Goal: Task Accomplishment & Management: Use online tool/utility

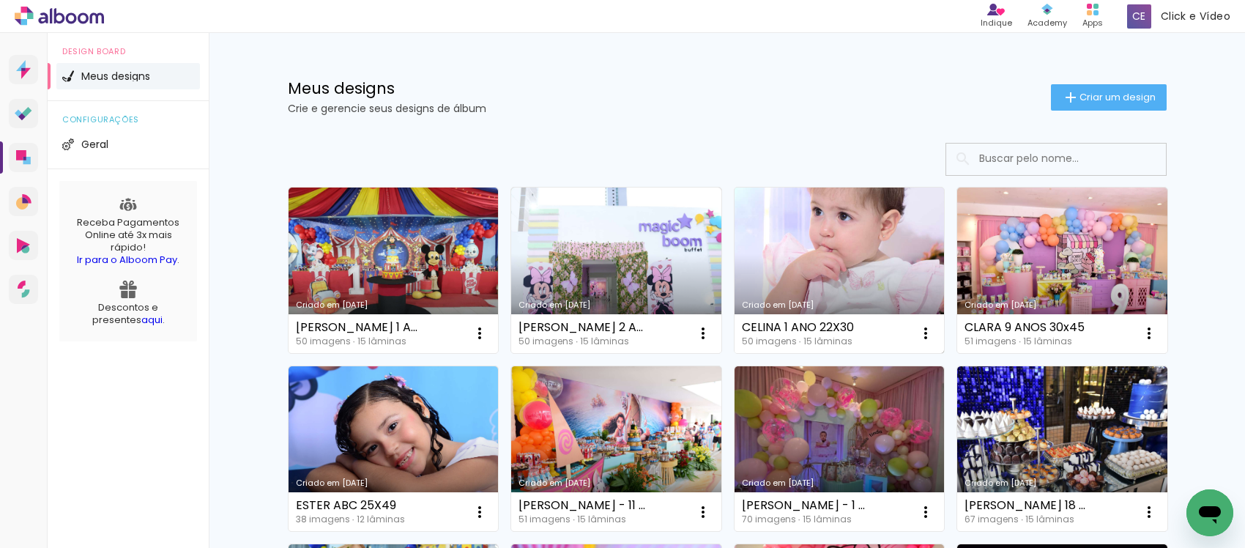
click at [836, 231] on link "Criado em [DATE]" at bounding box center [839, 269] width 210 height 165
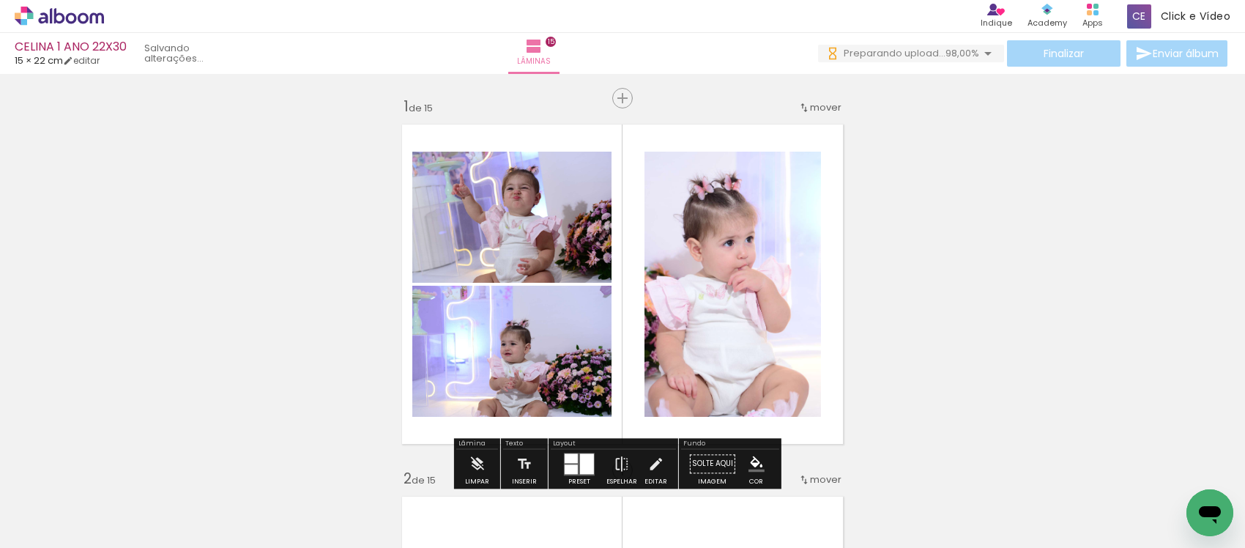
scroll to position [92, 0]
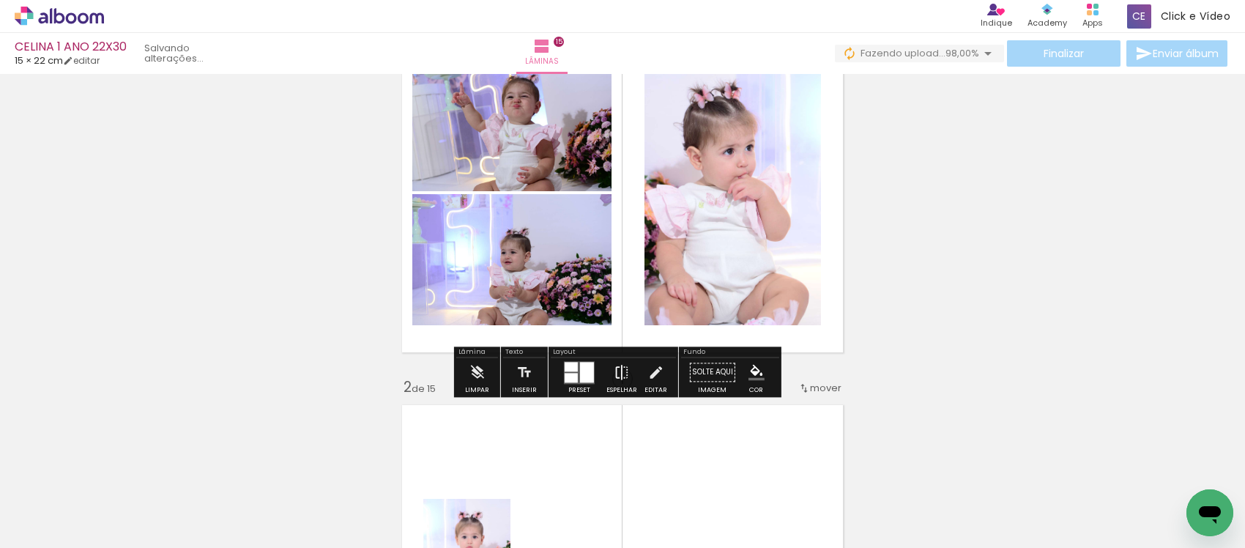
click at [616, 370] on iron-icon at bounding box center [622, 371] width 16 height 29
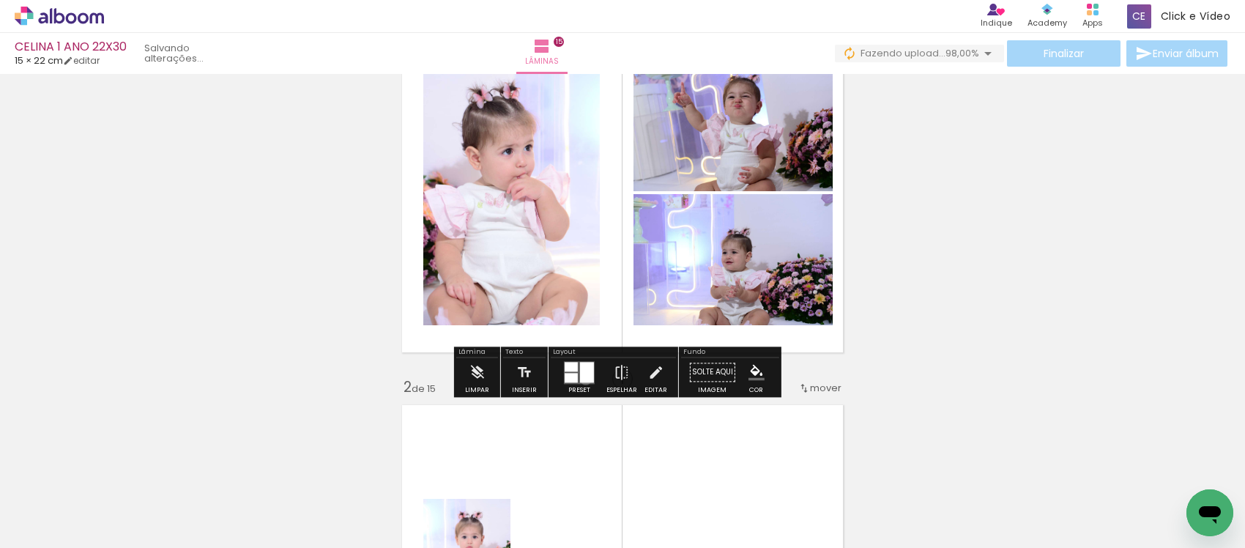
click at [582, 379] on div at bounding box center [587, 372] width 14 height 21
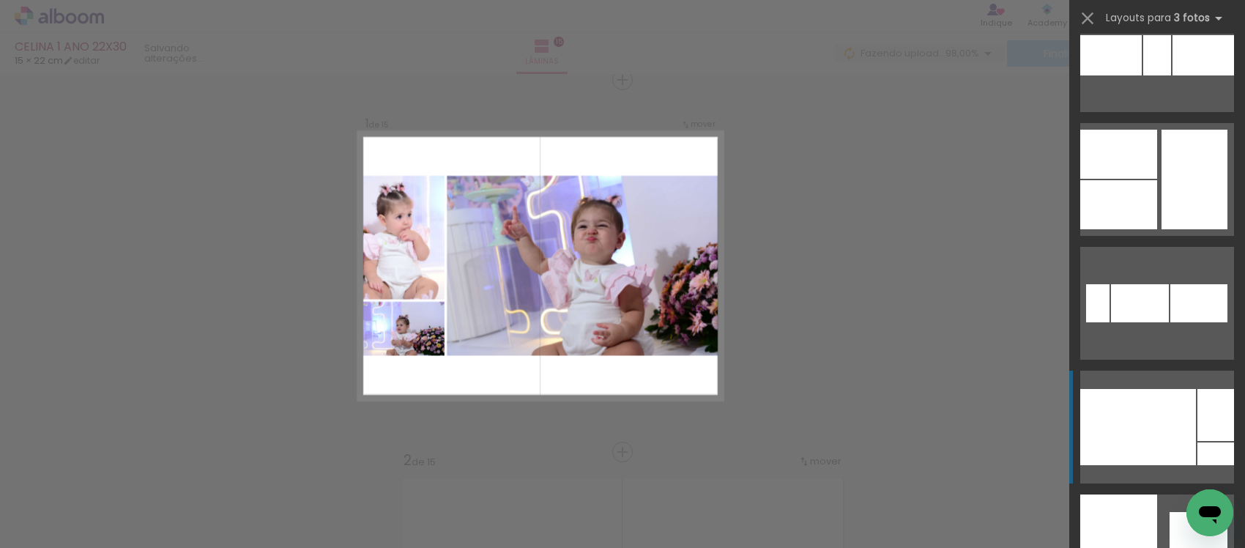
scroll to position [1007, 0]
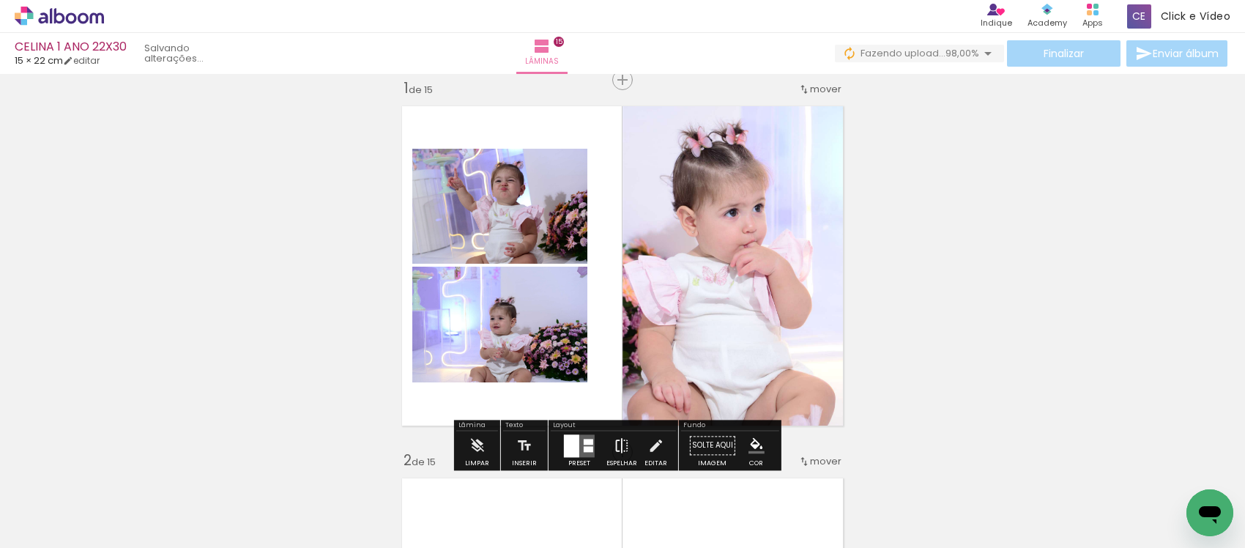
click at [614, 438] on iron-icon at bounding box center [622, 445] width 16 height 29
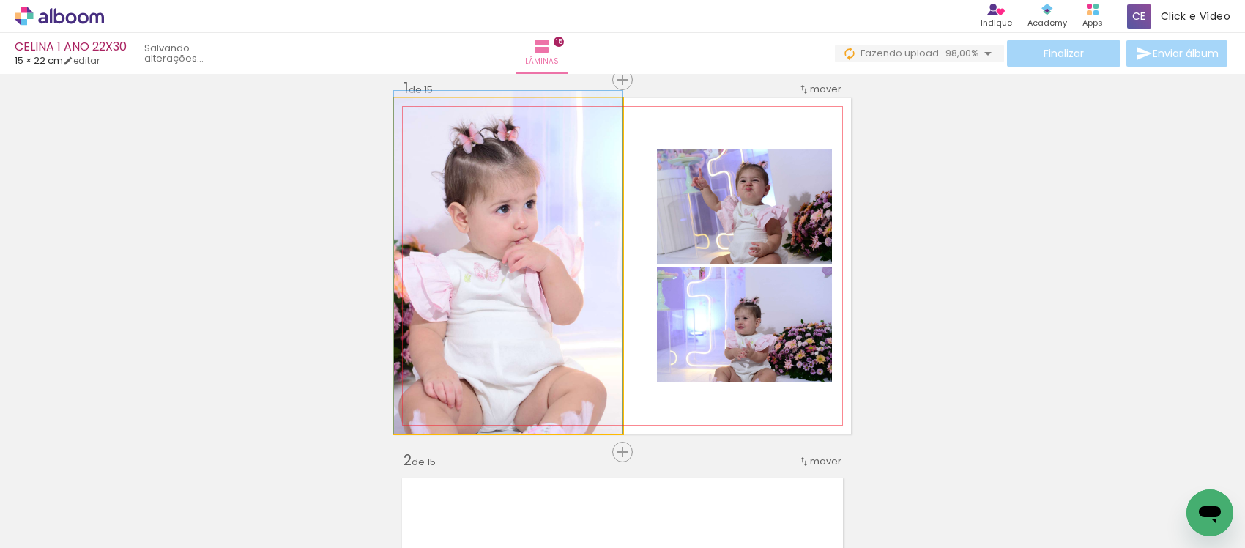
drag, startPoint x: 521, startPoint y: 290, endPoint x: 560, endPoint y: 286, distance: 39.1
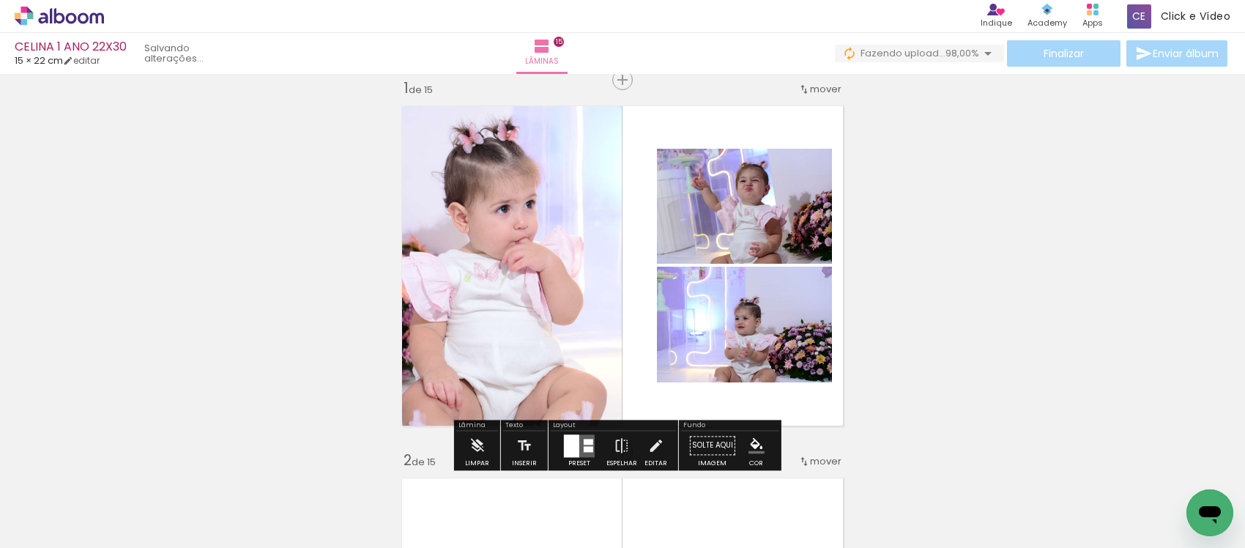
drag, startPoint x: 657, startPoint y: 447, endPoint x: 572, endPoint y: 324, distance: 149.5
click at [652, 438] on iron-icon at bounding box center [655, 445] width 16 height 29
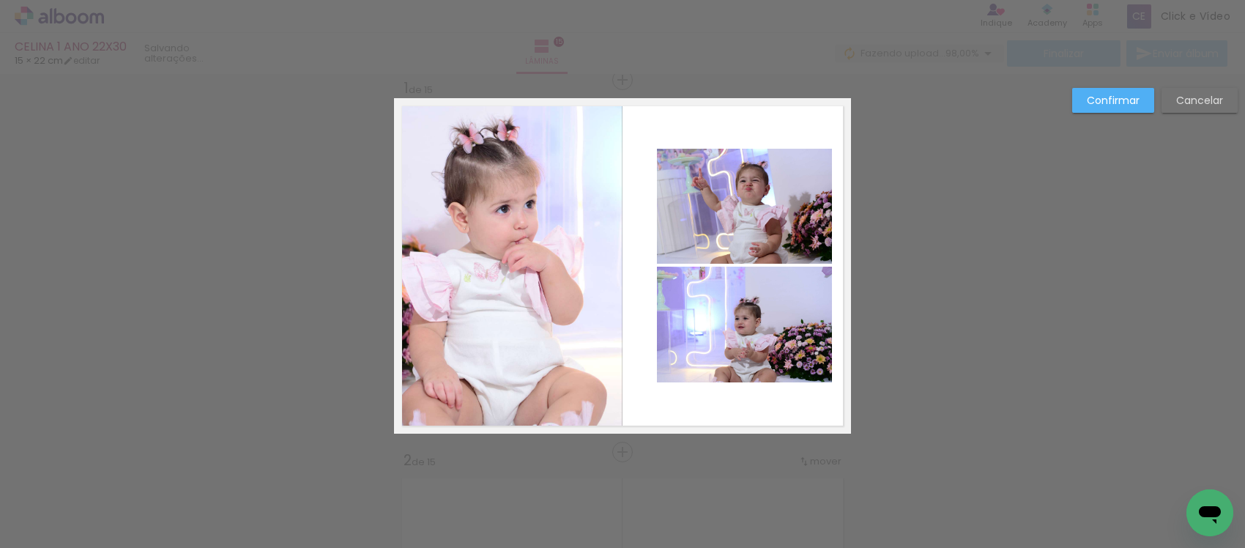
click at [568, 319] on quentale-photo at bounding box center [508, 265] width 228 height 335
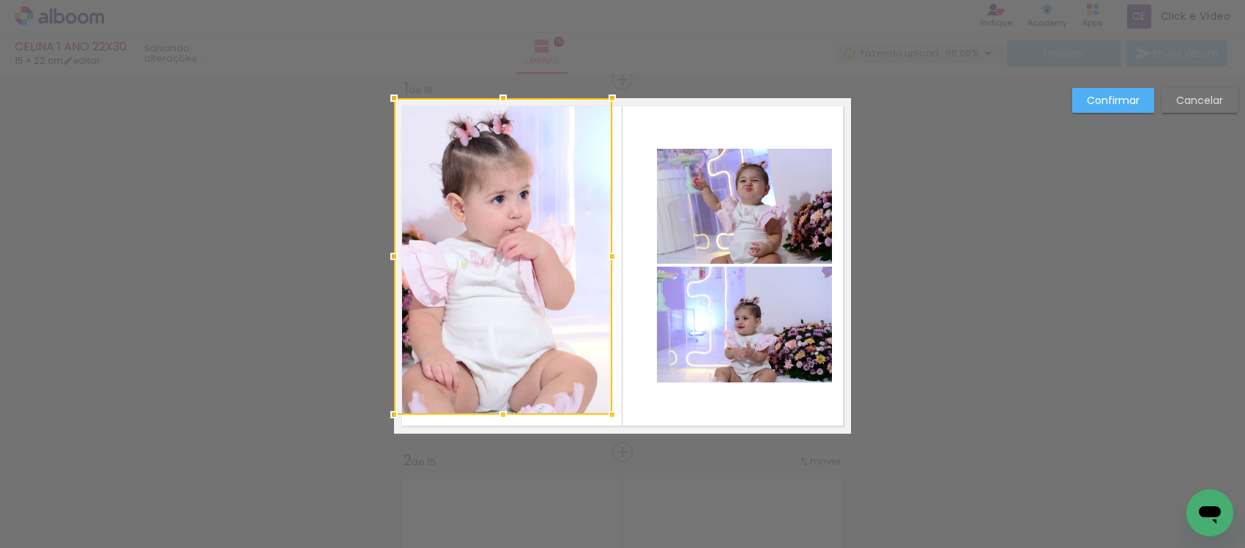
drag, startPoint x: 614, startPoint y: 436, endPoint x: 604, endPoint y: 417, distance: 21.3
click at [604, 417] on div at bounding box center [612, 414] width 29 height 29
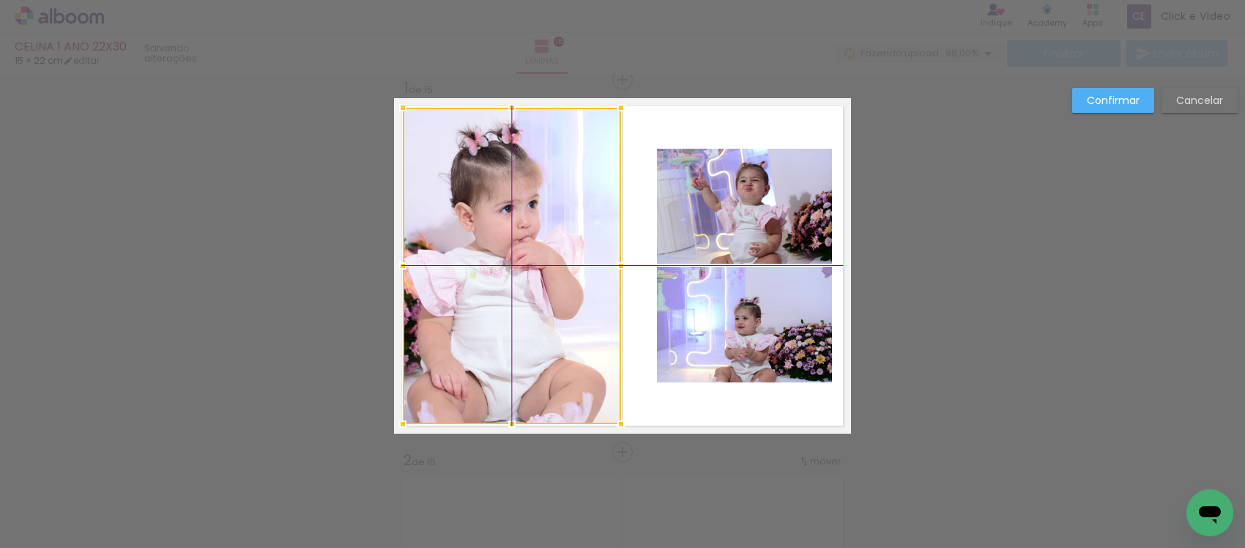
drag, startPoint x: 518, startPoint y: 250, endPoint x: 507, endPoint y: 215, distance: 37.1
click at [535, 261] on div at bounding box center [512, 266] width 218 height 316
drag, startPoint x: 540, startPoint y: 235, endPoint x: 533, endPoint y: 238, distance: 7.9
click at [533, 238] on div at bounding box center [512, 266] width 218 height 316
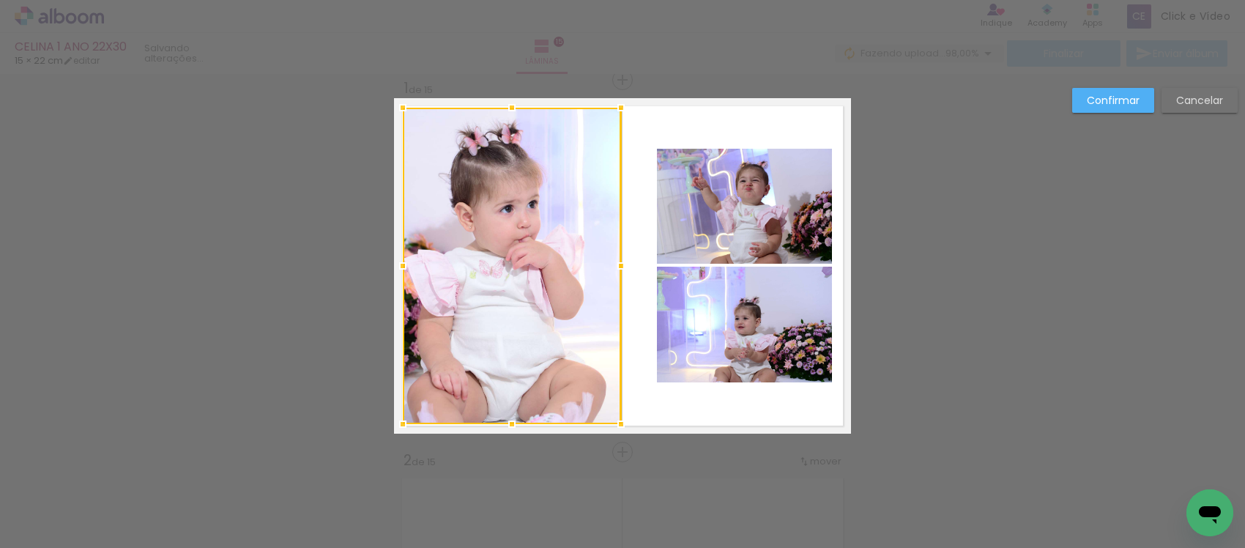
click at [1119, 108] on paper-button "Confirmar" at bounding box center [1113, 100] width 82 height 25
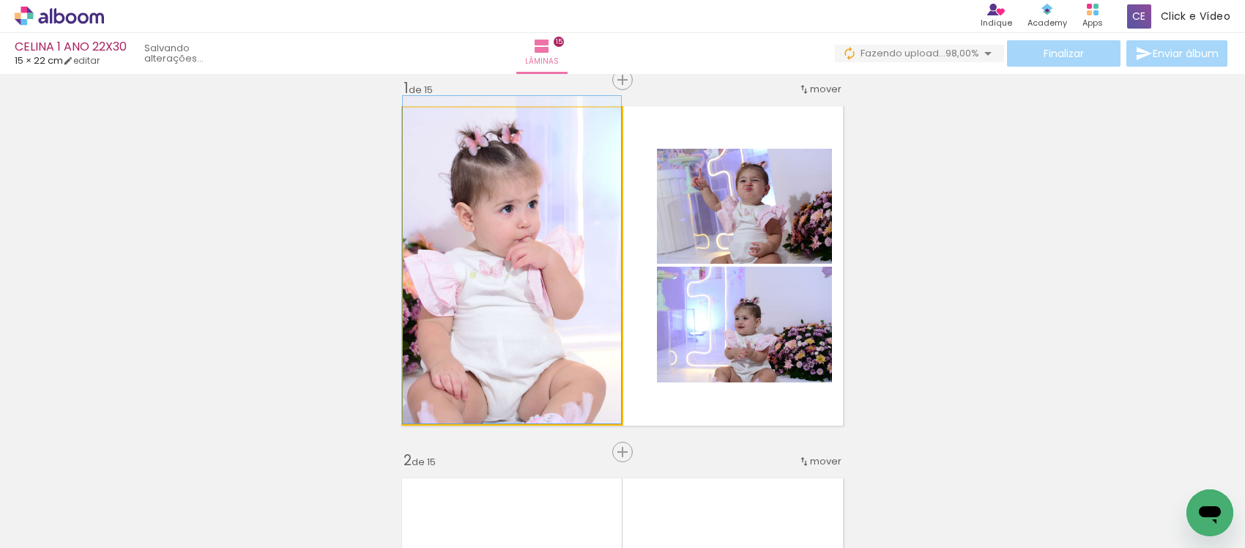
drag, startPoint x: 478, startPoint y: 327, endPoint x: 529, endPoint y: 266, distance: 79.5
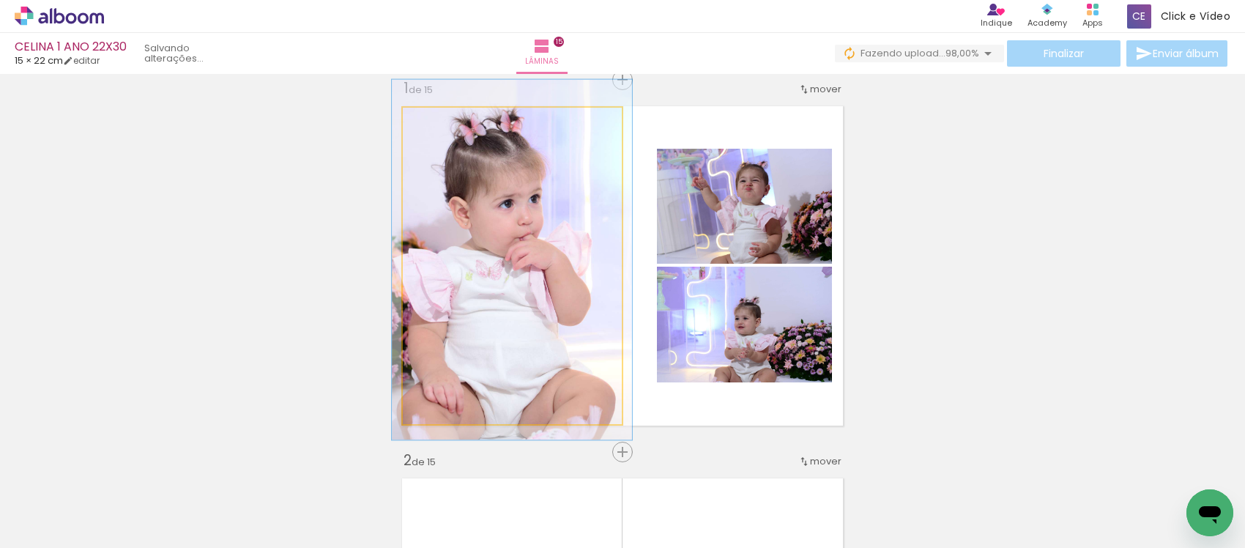
type paper-slider "110"
click at [436, 125] on div at bounding box center [442, 122] width 13 height 13
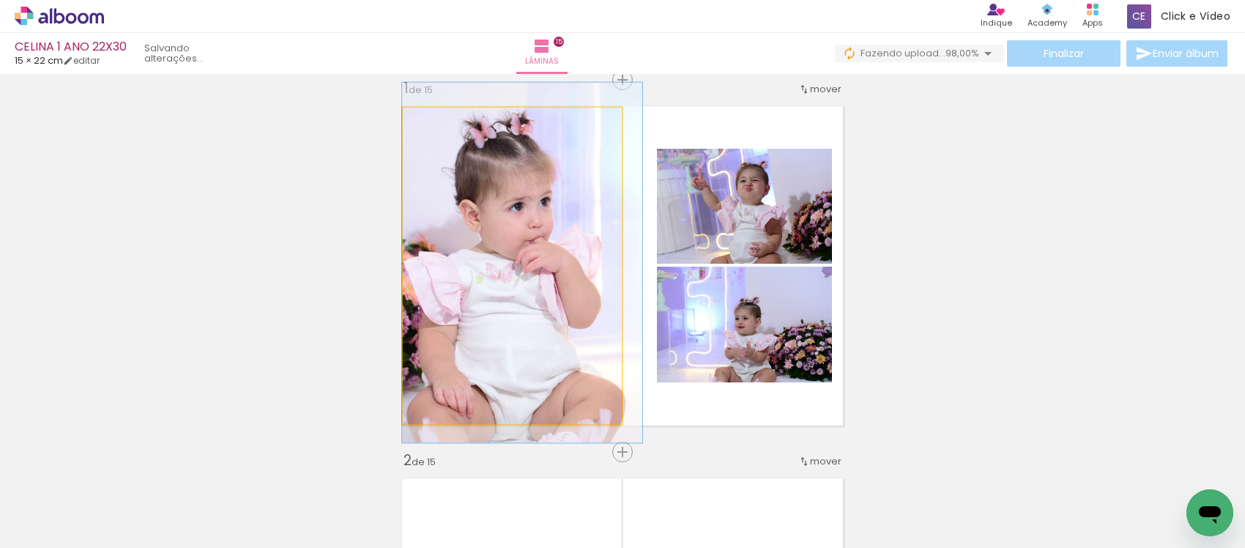
drag, startPoint x: 505, startPoint y: 206, endPoint x: 513, endPoint y: 211, distance: 8.9
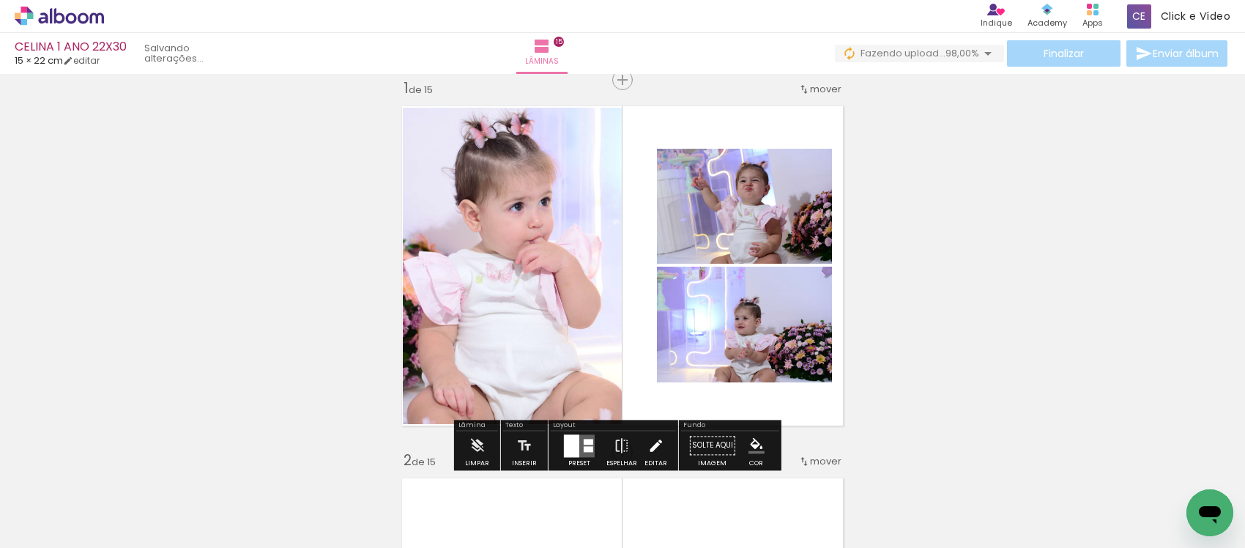
click at [647, 438] on iron-icon at bounding box center [655, 445] width 16 height 29
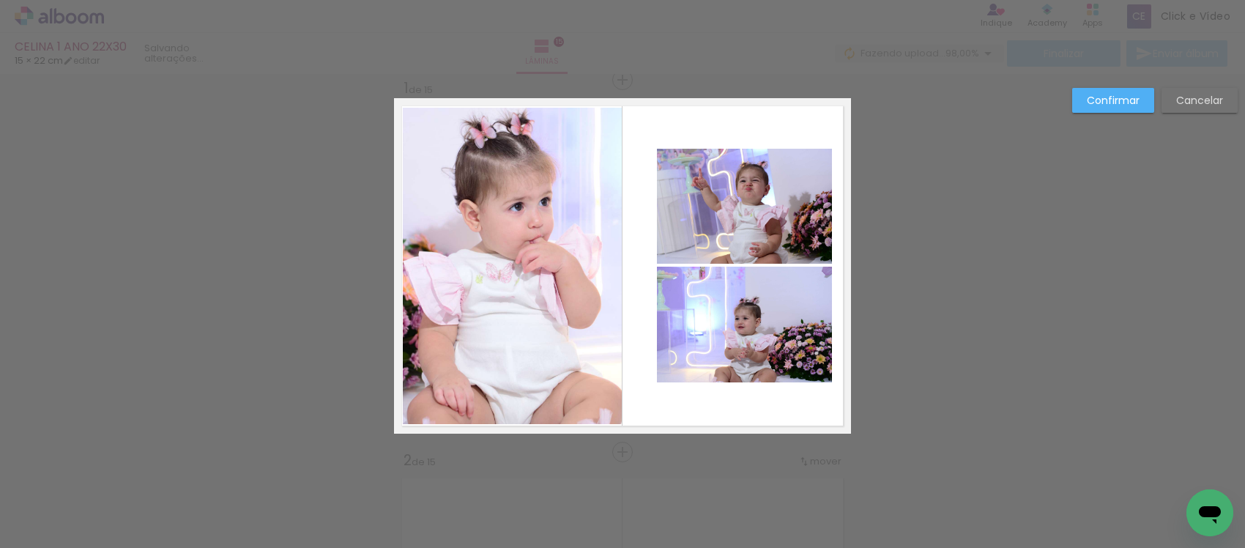
click at [703, 222] on quentale-photo at bounding box center [744, 206] width 175 height 115
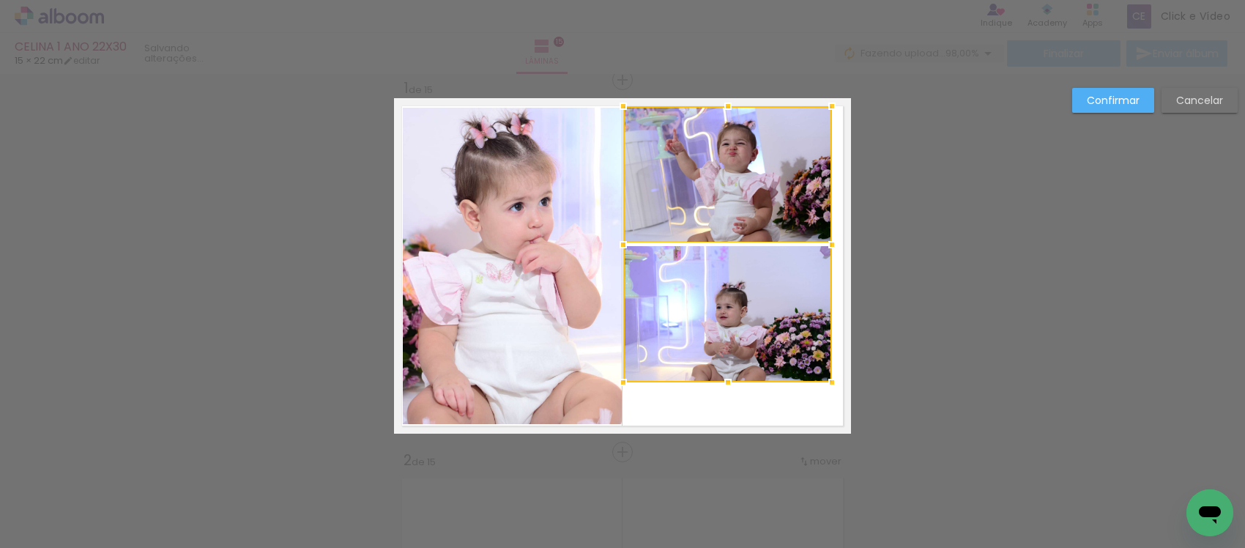
drag, startPoint x: 649, startPoint y: 152, endPoint x: 626, endPoint y: 106, distance: 51.4
click at [626, 106] on div at bounding box center [623, 106] width 29 height 29
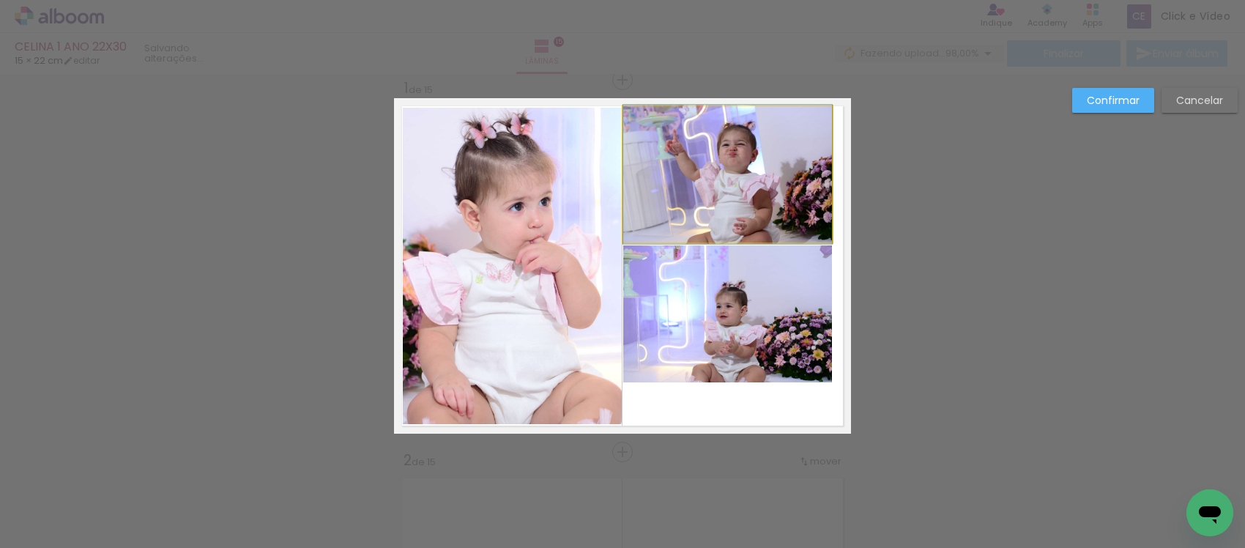
click at [693, 167] on quentale-photo at bounding box center [727, 174] width 209 height 136
click at [715, 297] on quentale-photo at bounding box center [727, 313] width 209 height 137
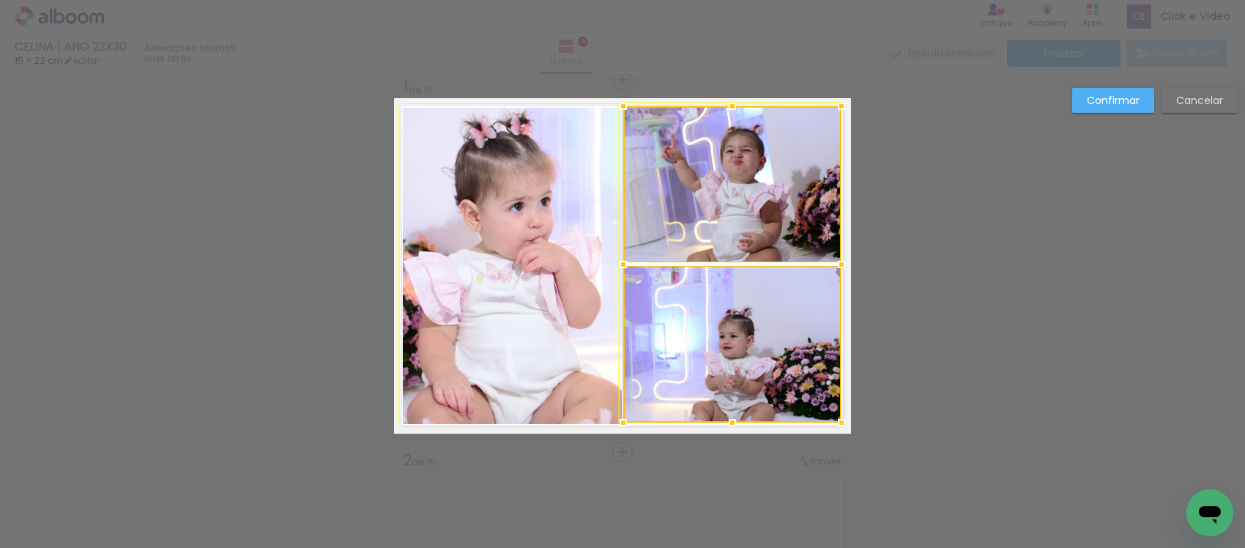
drag, startPoint x: 821, startPoint y: 379, endPoint x: 771, endPoint y: 267, distance: 122.6
click at [822, 407] on div at bounding box center [732, 264] width 218 height 316
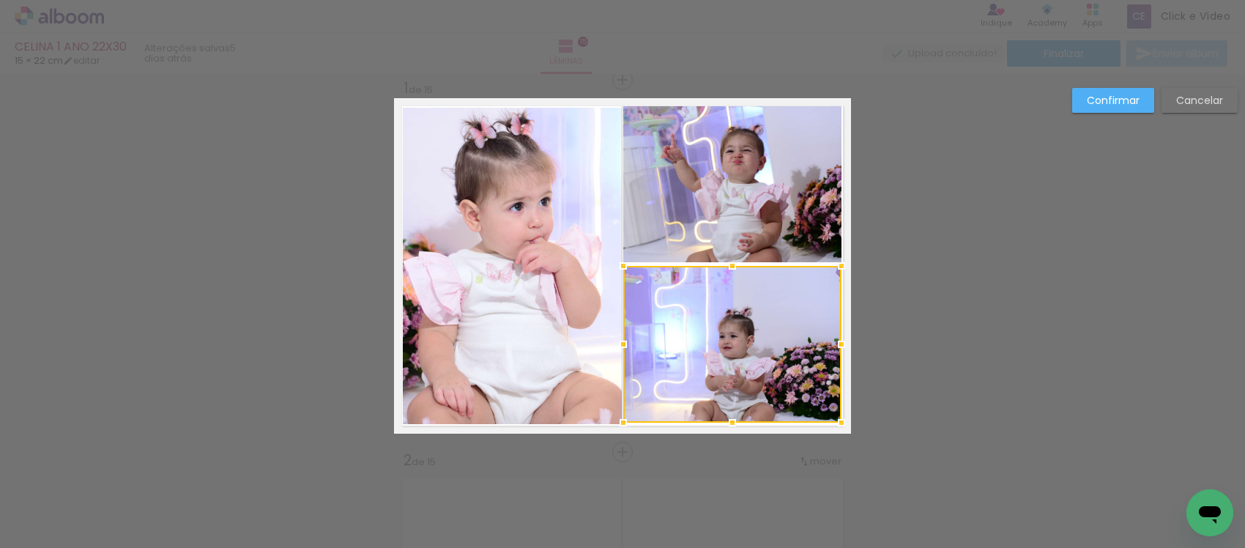
click at [736, 207] on quentale-photo at bounding box center [732, 184] width 218 height 156
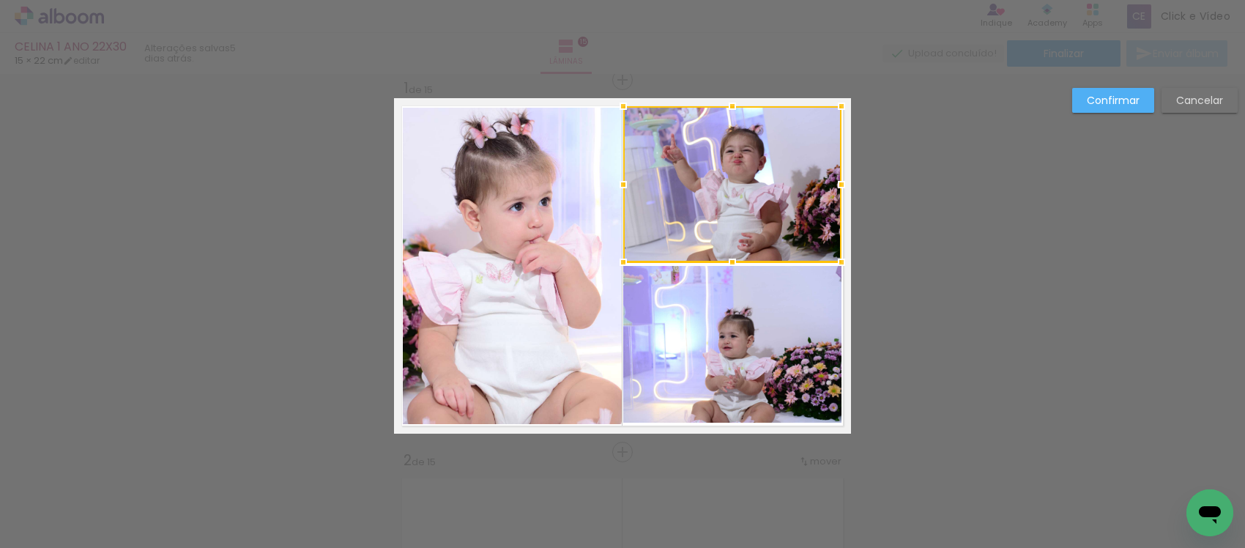
click at [696, 320] on quentale-photo at bounding box center [732, 344] width 218 height 157
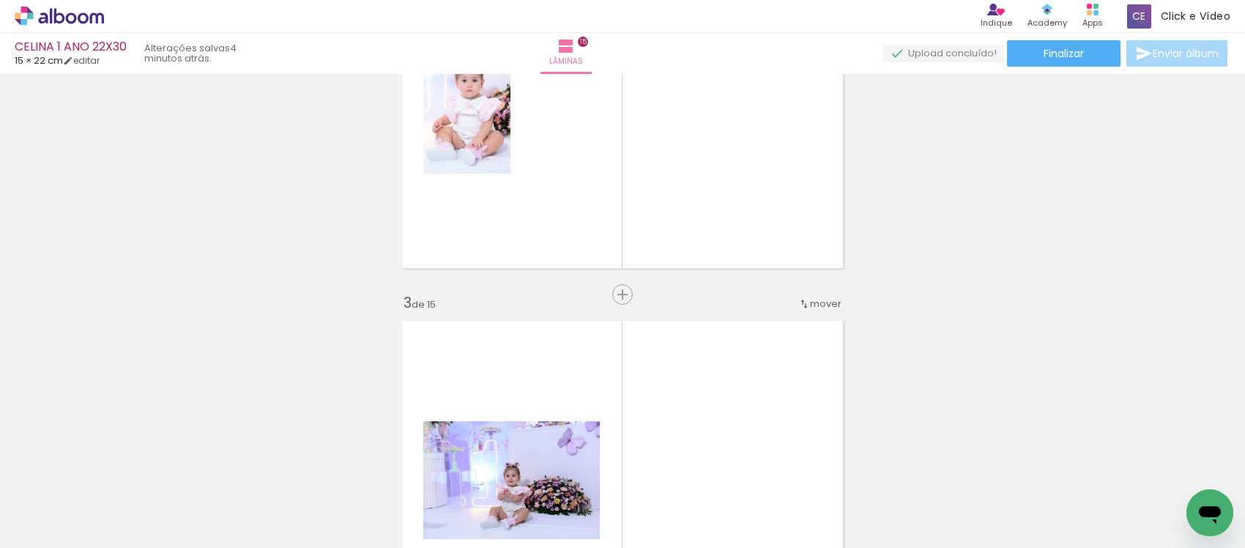
scroll to position [568, 0]
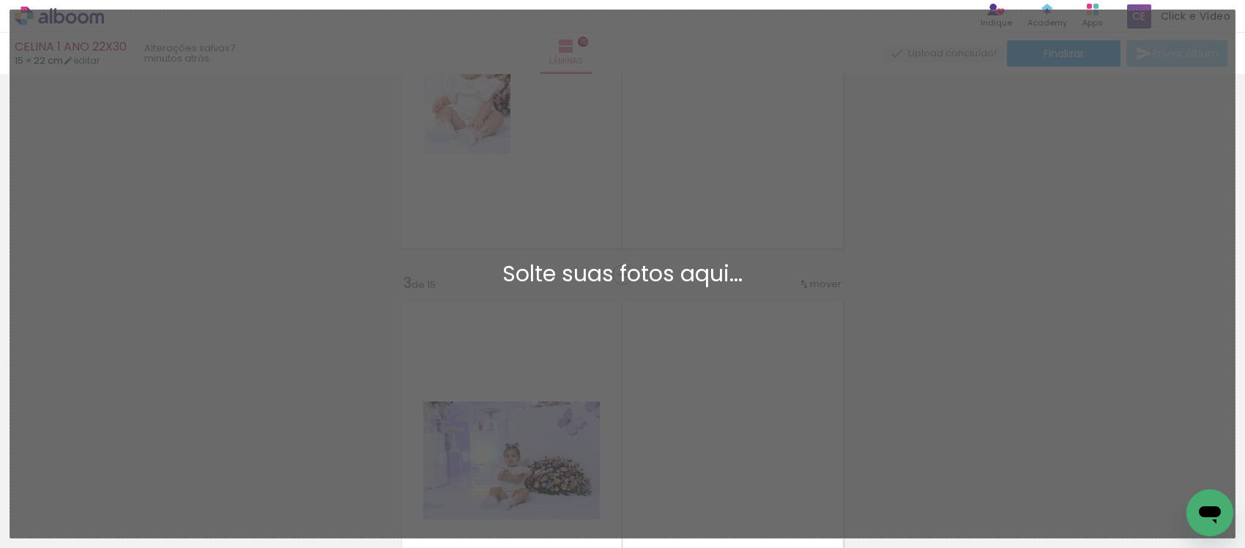
scroll to position [1007, 0]
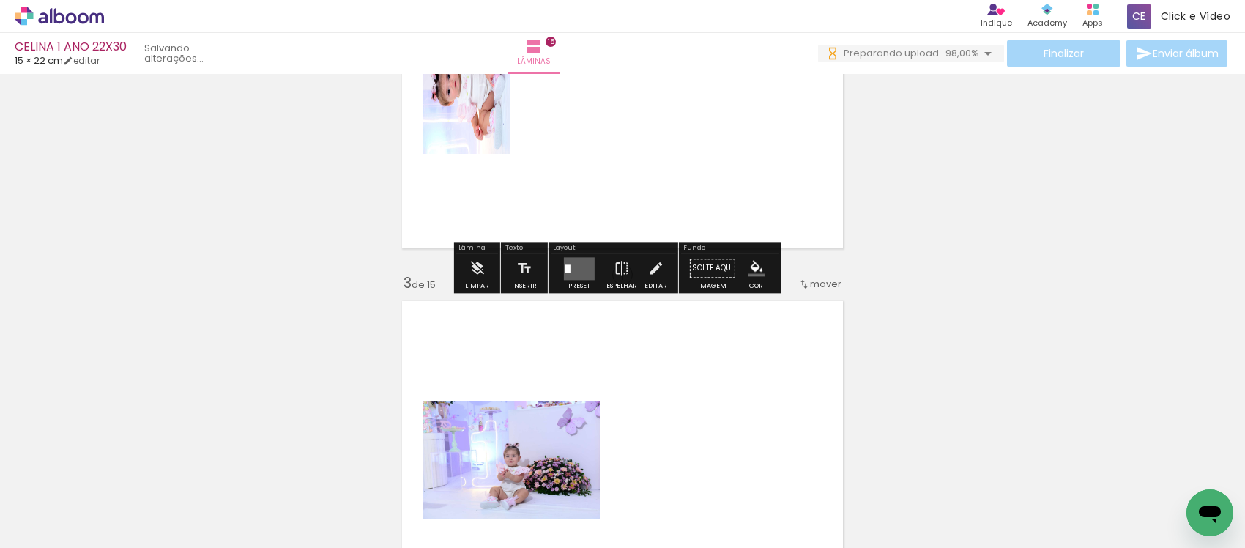
click at [562, 290] on paper-button "Preset" at bounding box center [579, 271] width 47 height 37
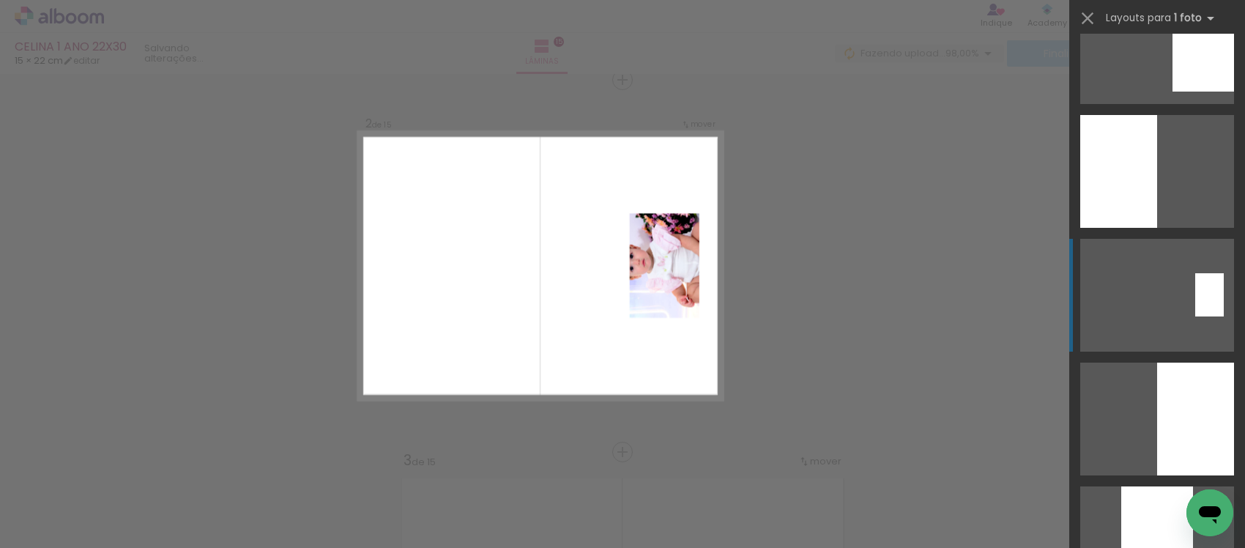
scroll to position [5644, 0]
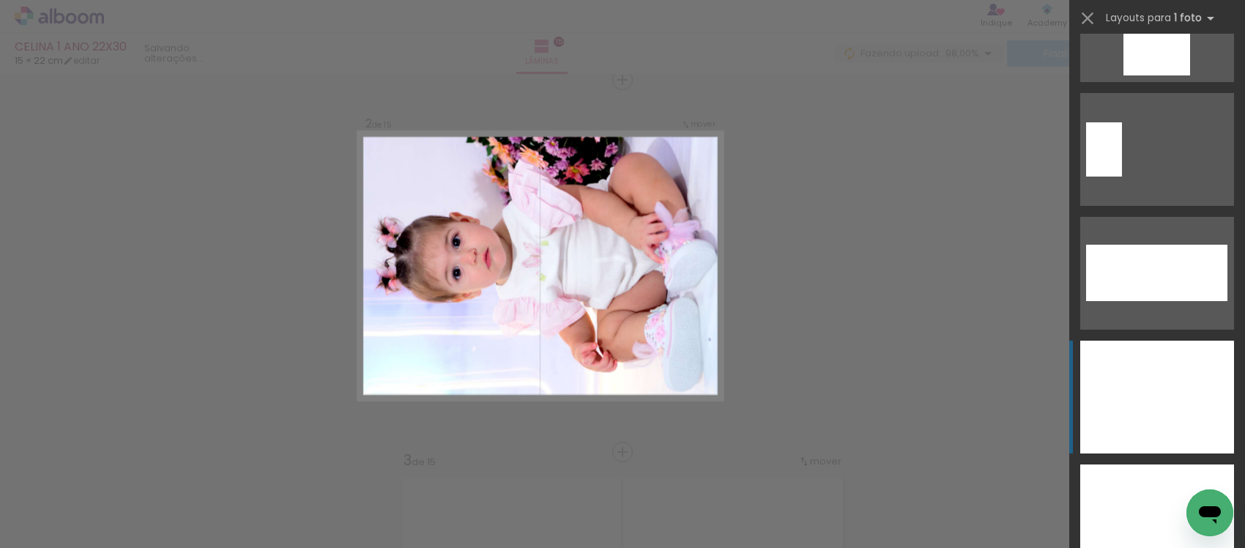
drag, startPoint x: 1139, startPoint y: 371, endPoint x: 1139, endPoint y: 383, distance: 12.4
click at [1139, 464] on div at bounding box center [1157, 520] width 154 height 113
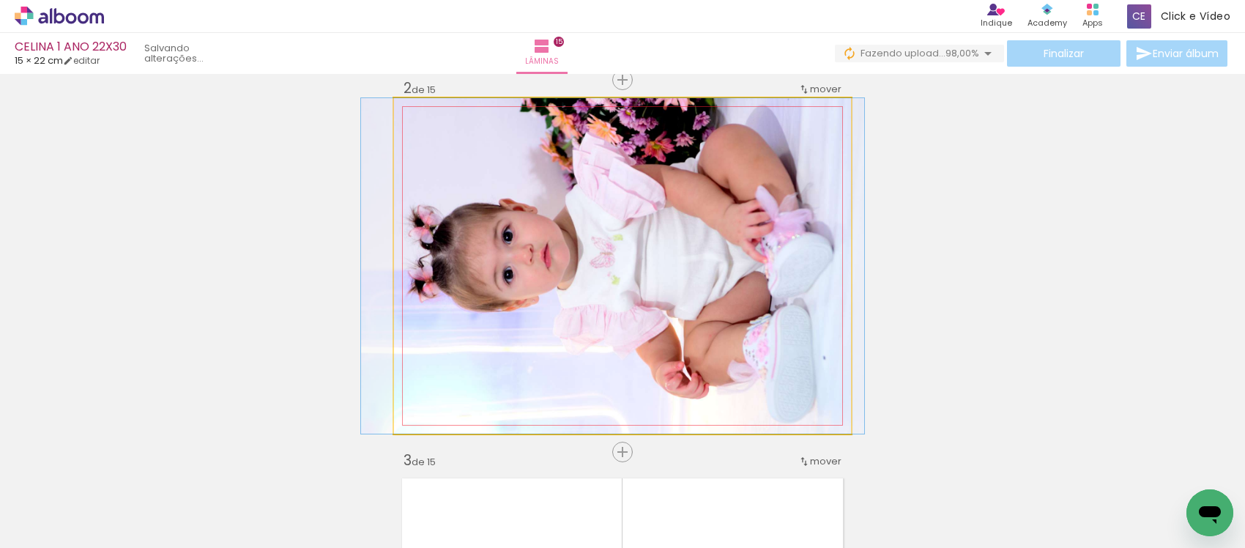
drag, startPoint x: 643, startPoint y: 250, endPoint x: 633, endPoint y: 269, distance: 20.6
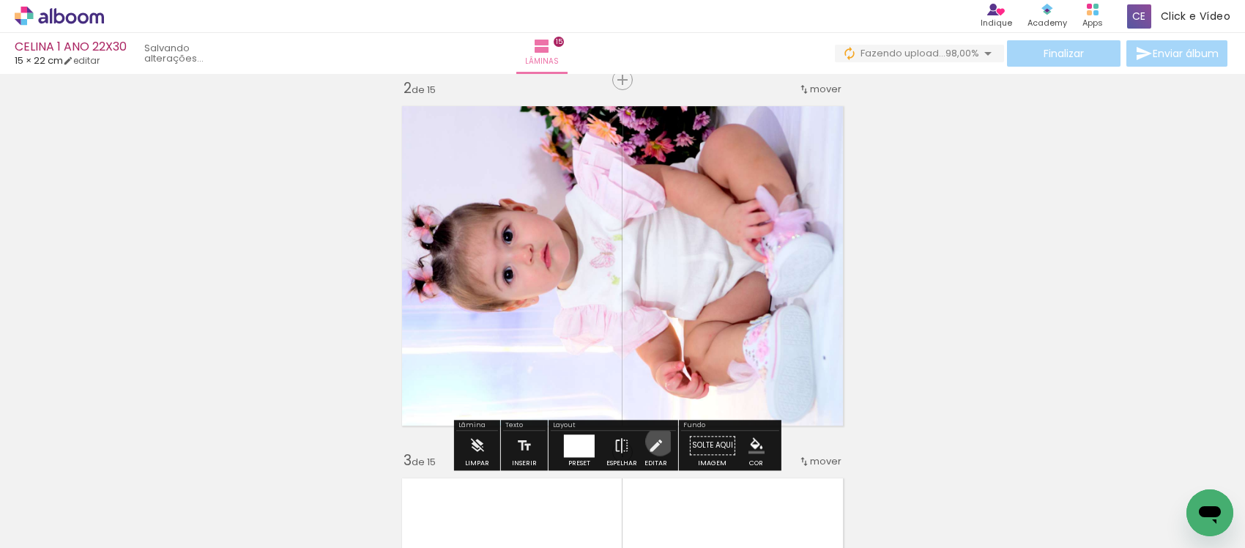
drag, startPoint x: 656, startPoint y: 441, endPoint x: 660, endPoint y: 330, distance: 110.6
click at [656, 438] on iron-icon at bounding box center [655, 445] width 16 height 29
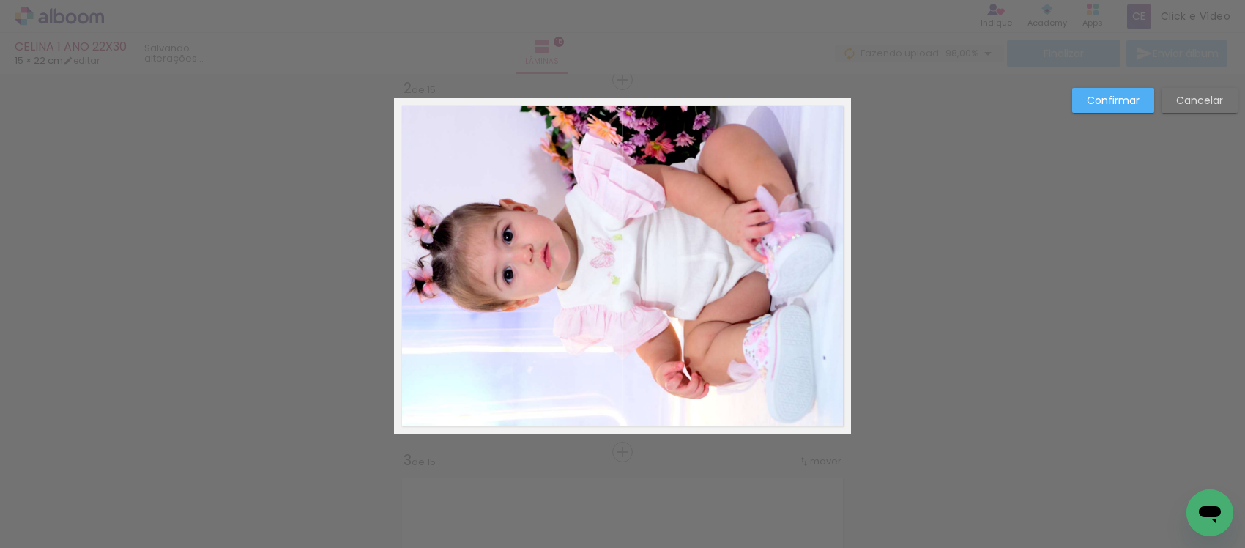
click at [660, 320] on quentale-photo at bounding box center [622, 265] width 457 height 335
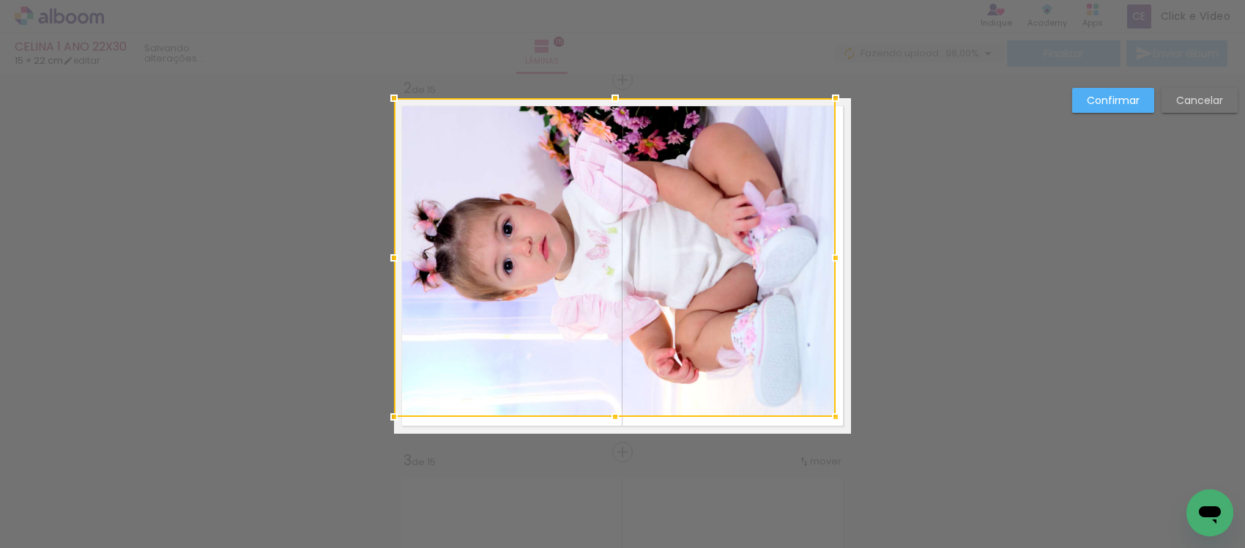
drag, startPoint x: 844, startPoint y: 431, endPoint x: 811, endPoint y: 393, distance: 49.9
click at [811, 393] on div at bounding box center [615, 257] width 442 height 319
drag, startPoint x: 765, startPoint y: 286, endPoint x: 693, endPoint y: 217, distance: 99.4
click at [764, 286] on div at bounding box center [615, 257] width 442 height 319
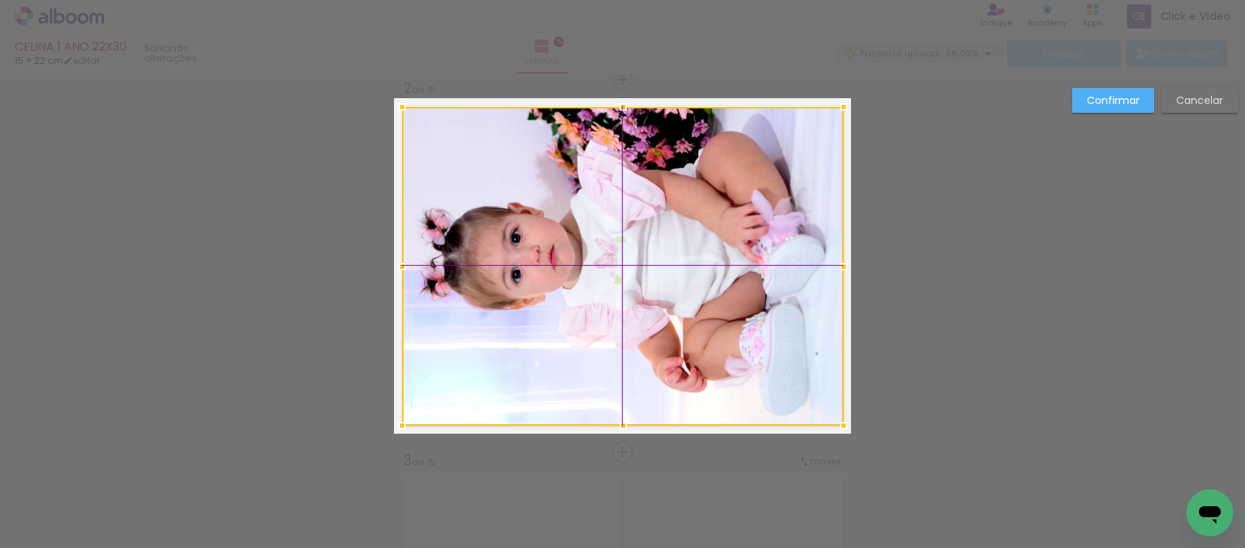
click at [704, 244] on div at bounding box center [623, 266] width 442 height 319
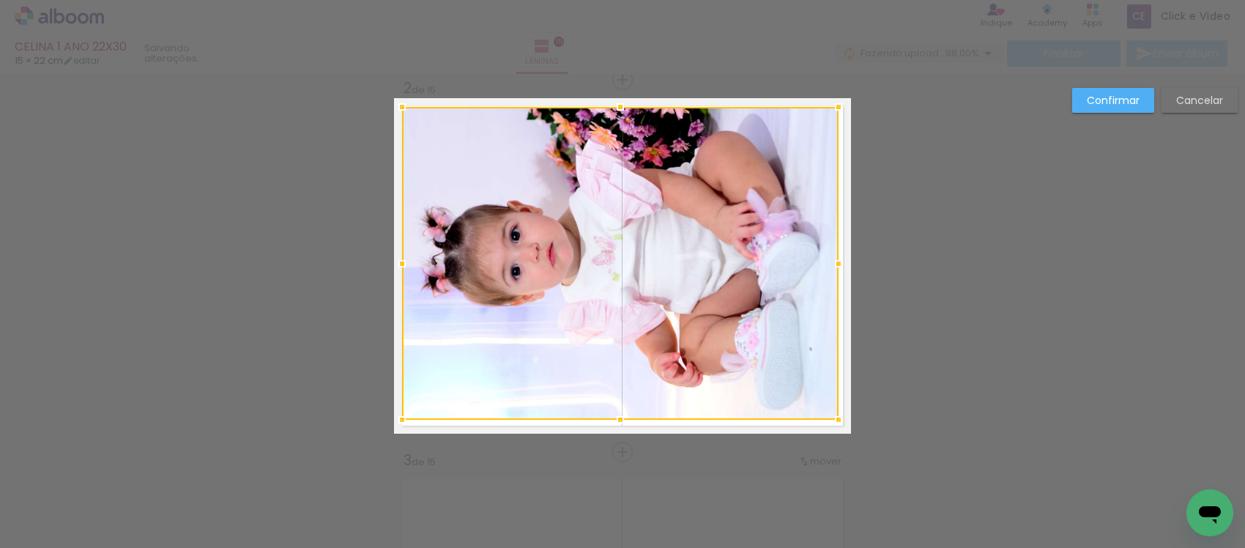
drag, startPoint x: 838, startPoint y: 426, endPoint x: 824, endPoint y: 403, distance: 27.6
click at [824, 403] on div at bounding box center [620, 263] width 436 height 313
drag, startPoint x: 765, startPoint y: 346, endPoint x: 671, endPoint y: 257, distance: 129.5
click at [759, 342] on div at bounding box center [620, 263] width 436 height 313
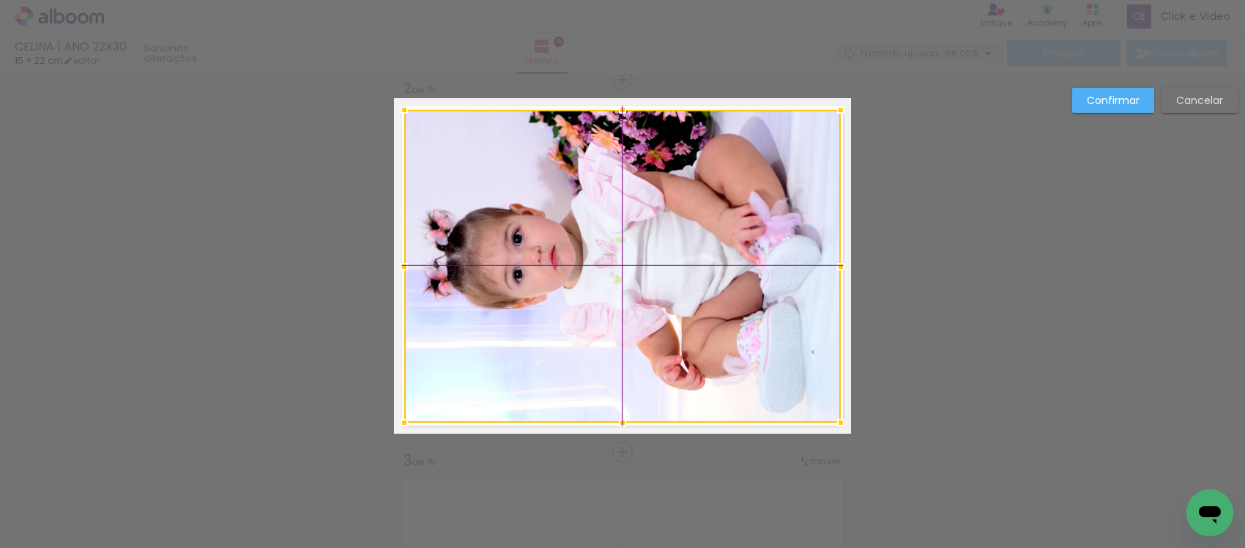
click at [687, 283] on div at bounding box center [622, 266] width 436 height 313
click at [0, 0] on slot "Confirmar" at bounding box center [0, 0] width 0 height 0
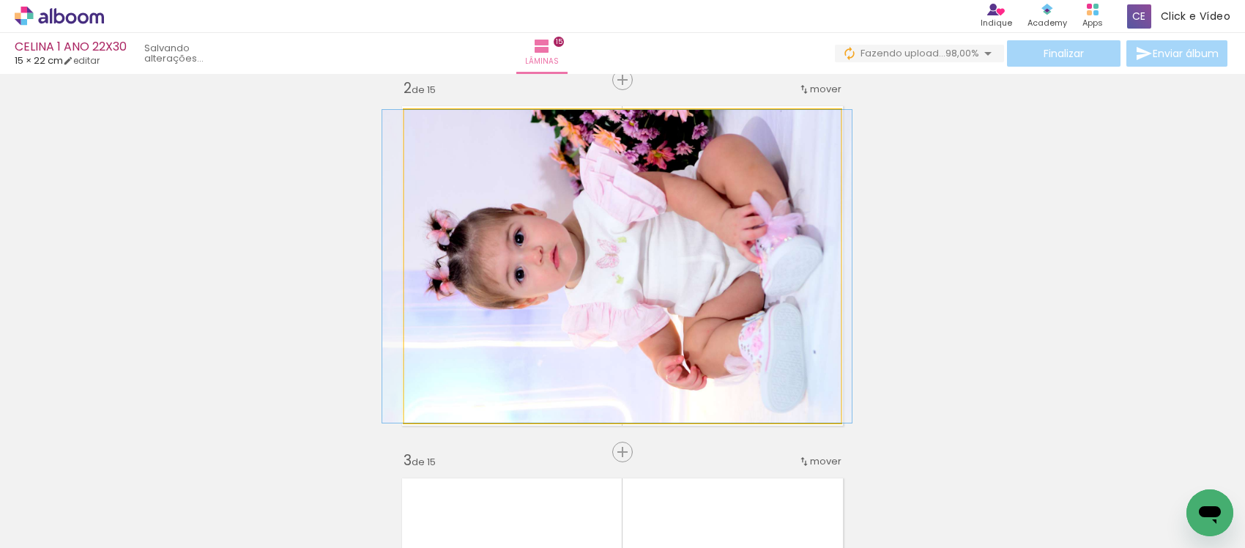
drag, startPoint x: 511, startPoint y: 246, endPoint x: 511, endPoint y: 255, distance: 8.8
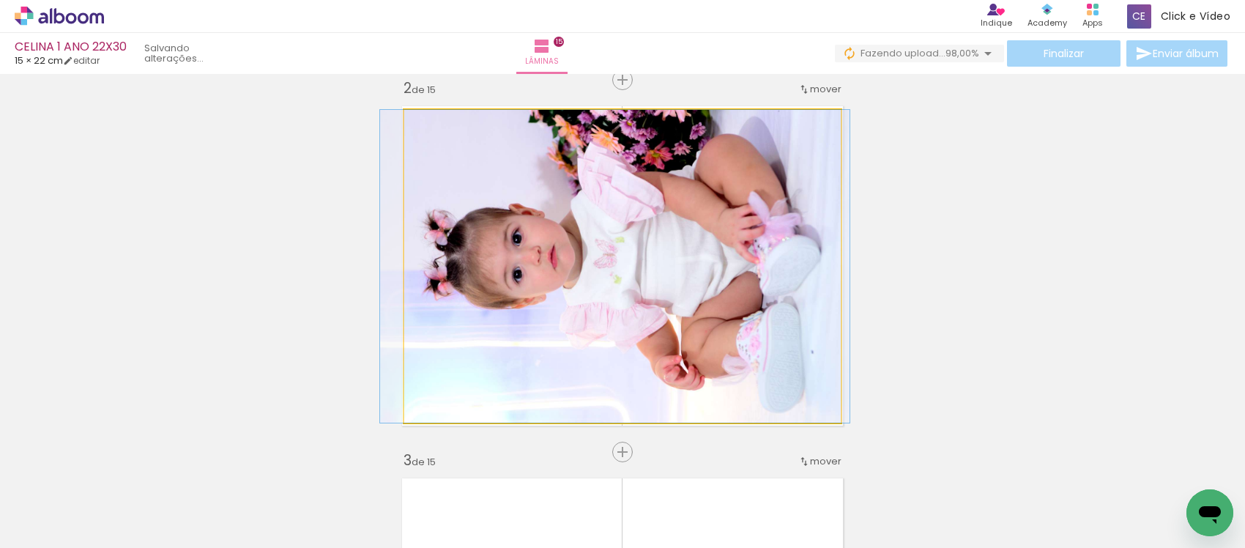
drag, startPoint x: 602, startPoint y: 255, endPoint x: 602, endPoint y: 268, distance: 13.2
